Goal: Transaction & Acquisition: Book appointment/travel/reservation

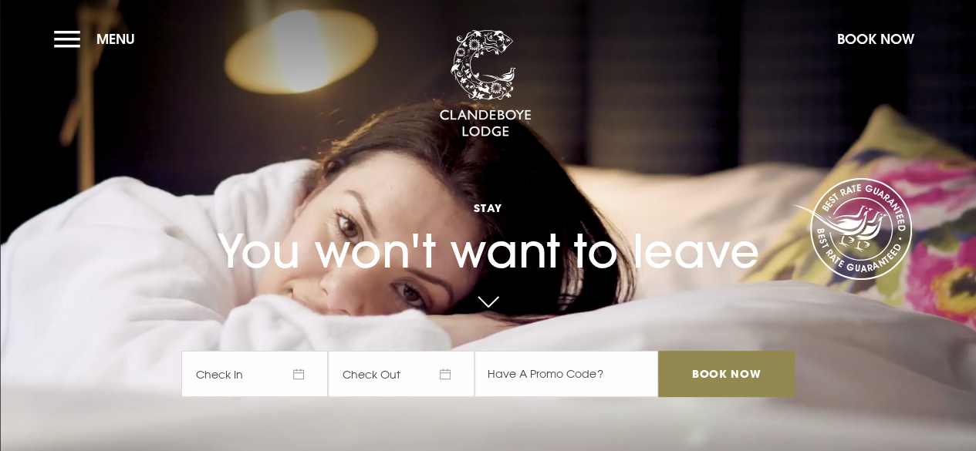
click at [269, 379] on span "Check In" at bounding box center [254, 374] width 147 height 46
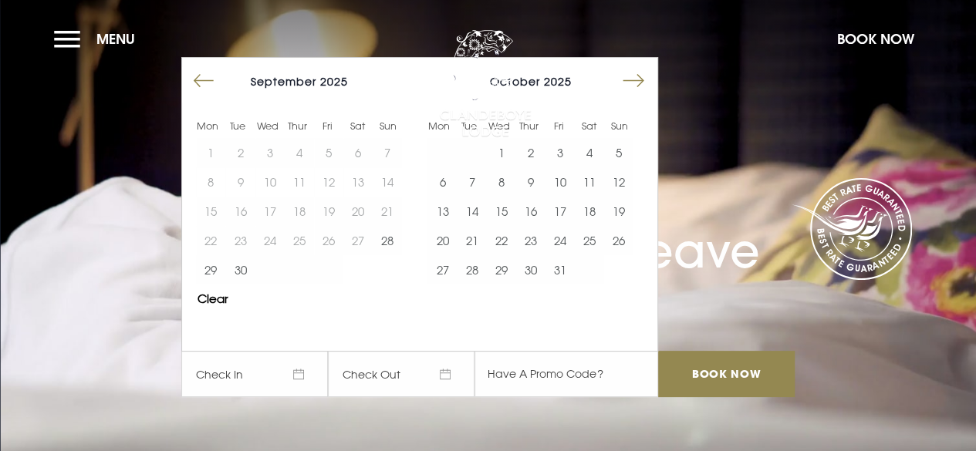
click at [641, 72] on button "Move forward to switch to the next month." at bounding box center [633, 80] width 29 height 29
click at [585, 235] on button "22" at bounding box center [589, 240] width 29 height 29
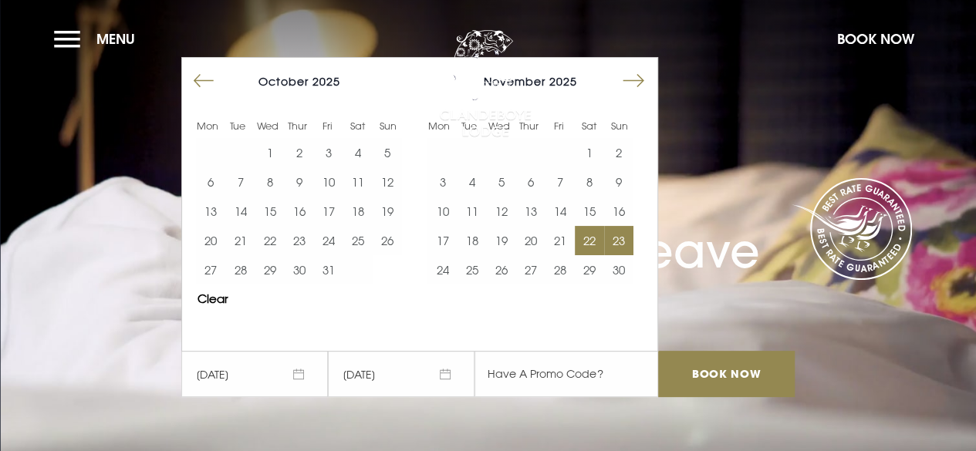
click at [625, 236] on button "23" at bounding box center [618, 240] width 29 height 29
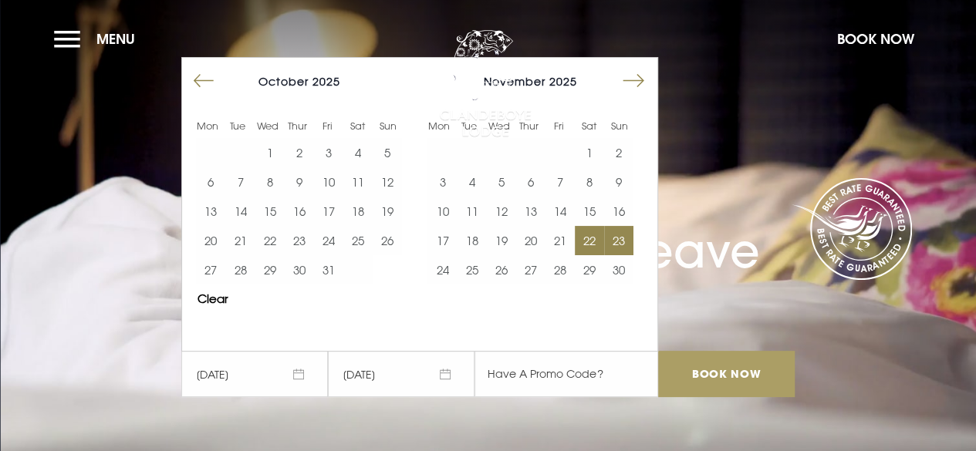
click at [689, 370] on input "Book Now" at bounding box center [726, 374] width 136 height 46
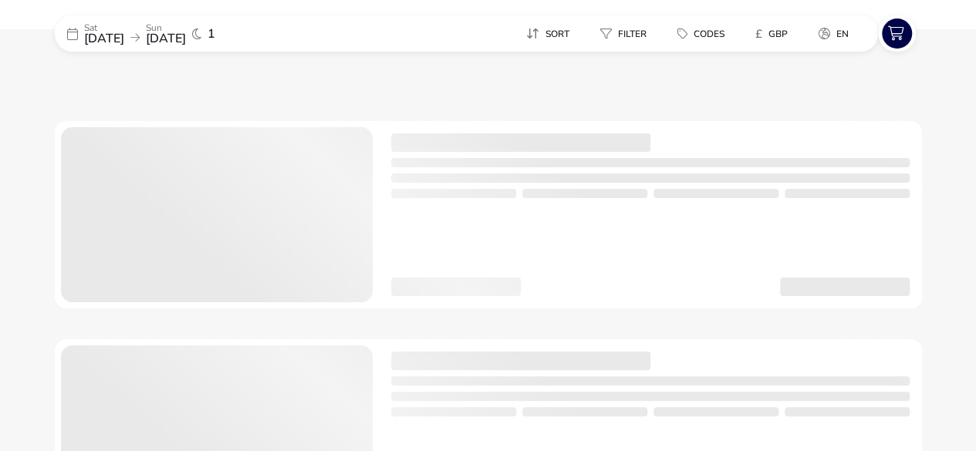
scroll to position [77, 0]
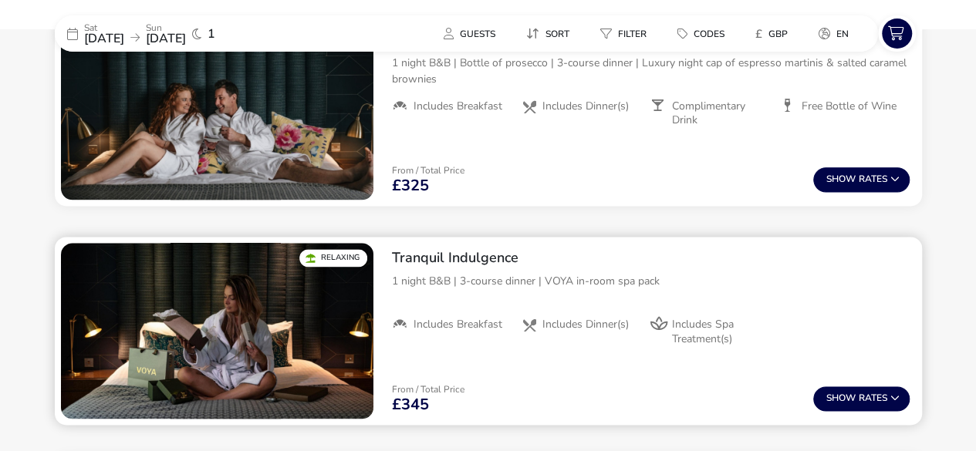
scroll to position [1031, 0]
